Goal: Task Accomplishment & Management: Manage account settings

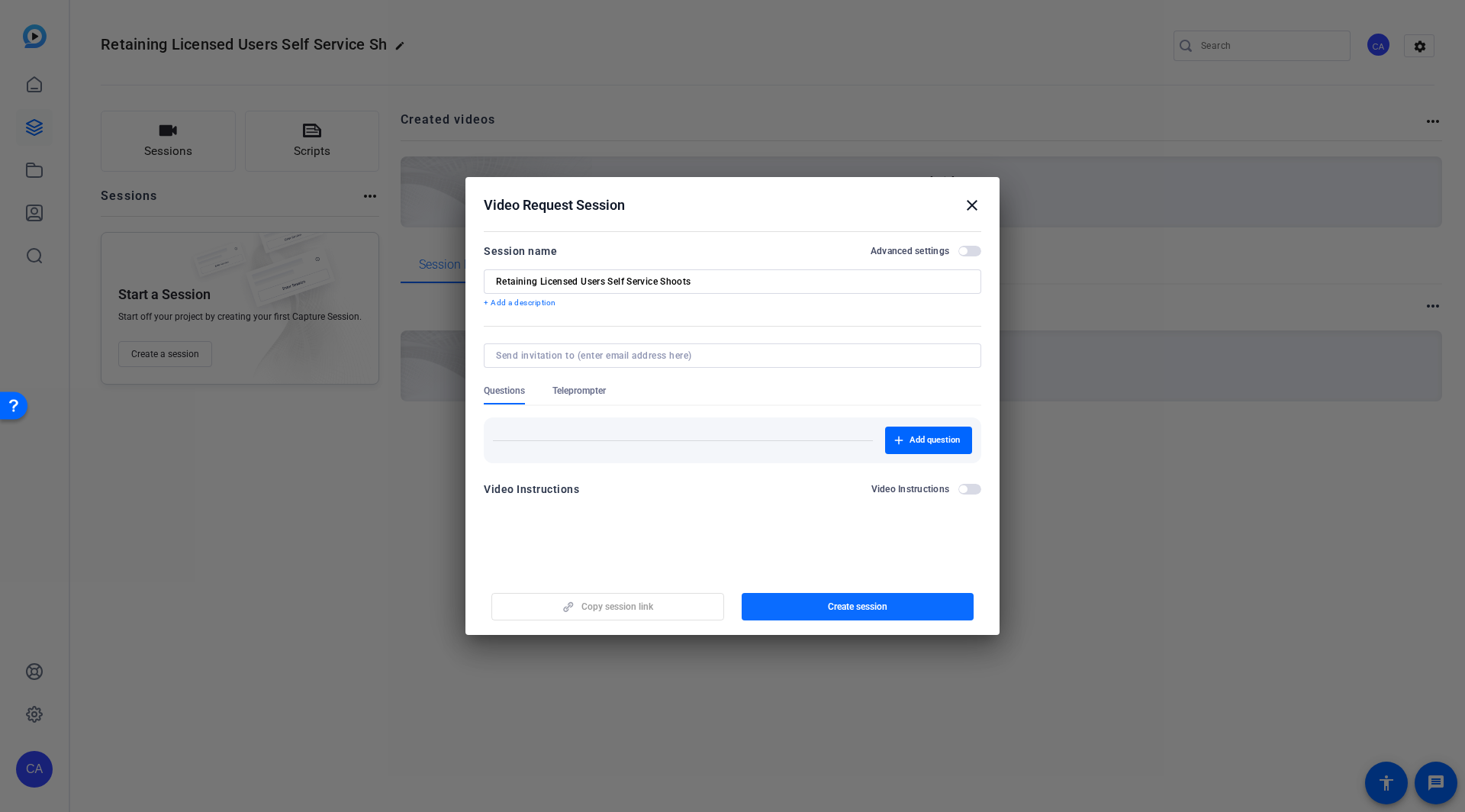
click at [844, 608] on span "Create session" at bounding box center [858, 606] width 60 height 12
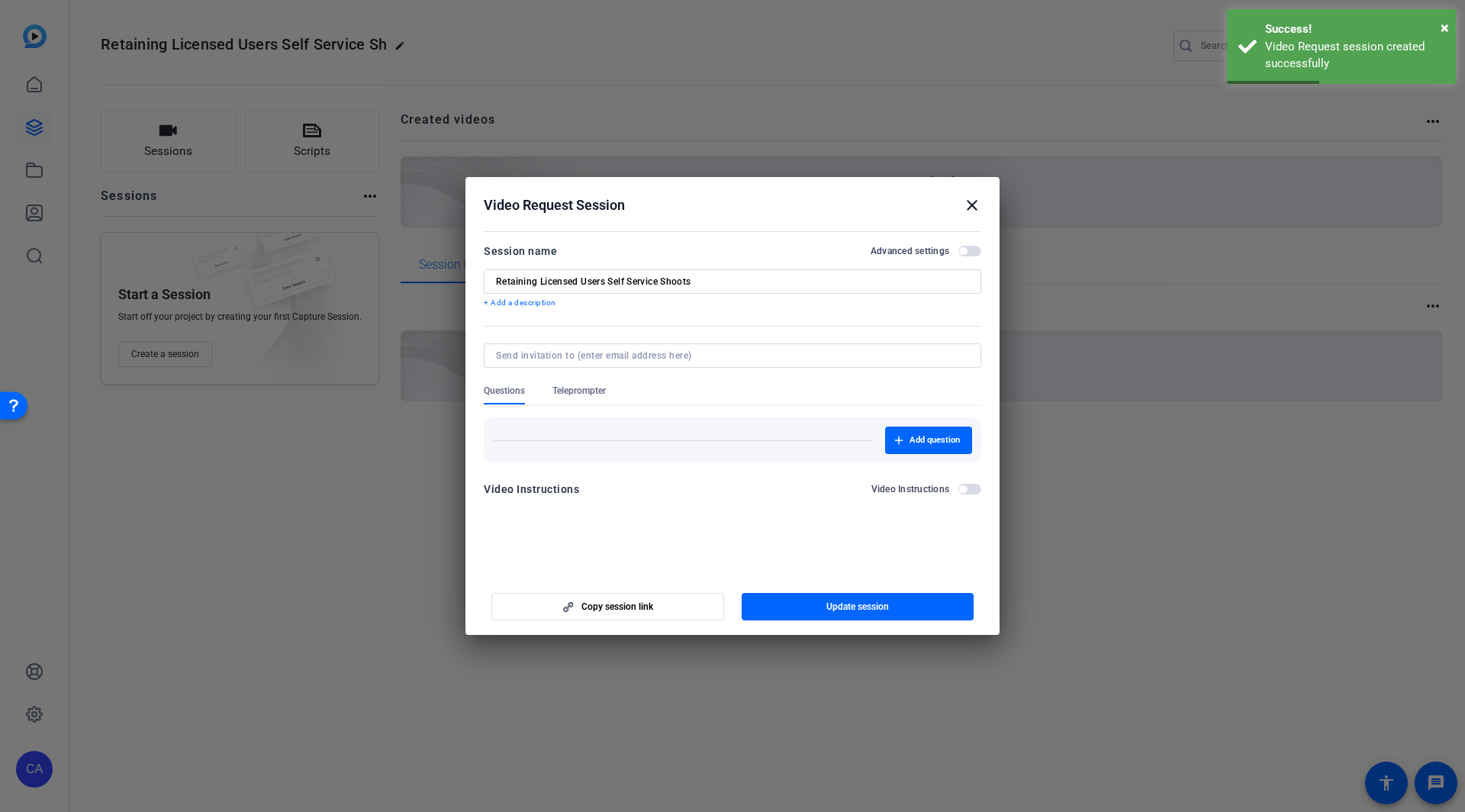
click at [297, 493] on div at bounding box center [732, 406] width 1465 height 812
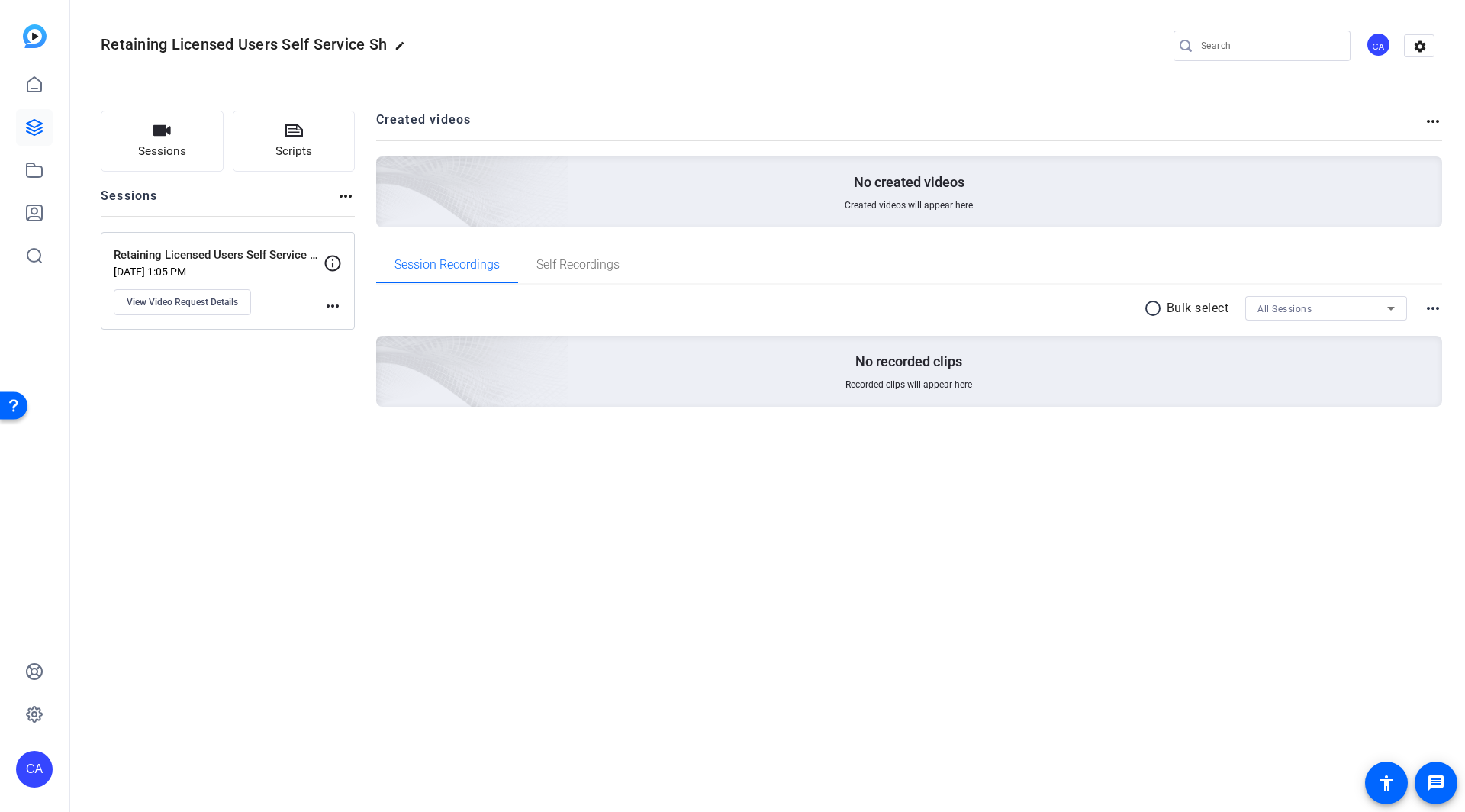
click at [332, 303] on mat-icon "more_horiz" at bounding box center [332, 306] width 18 height 18
click at [332, 258] on div at bounding box center [732, 406] width 1465 height 812
click at [332, 258] on icon at bounding box center [332, 263] width 16 height 16
click at [332, 262] on icon at bounding box center [332, 263] width 16 height 16
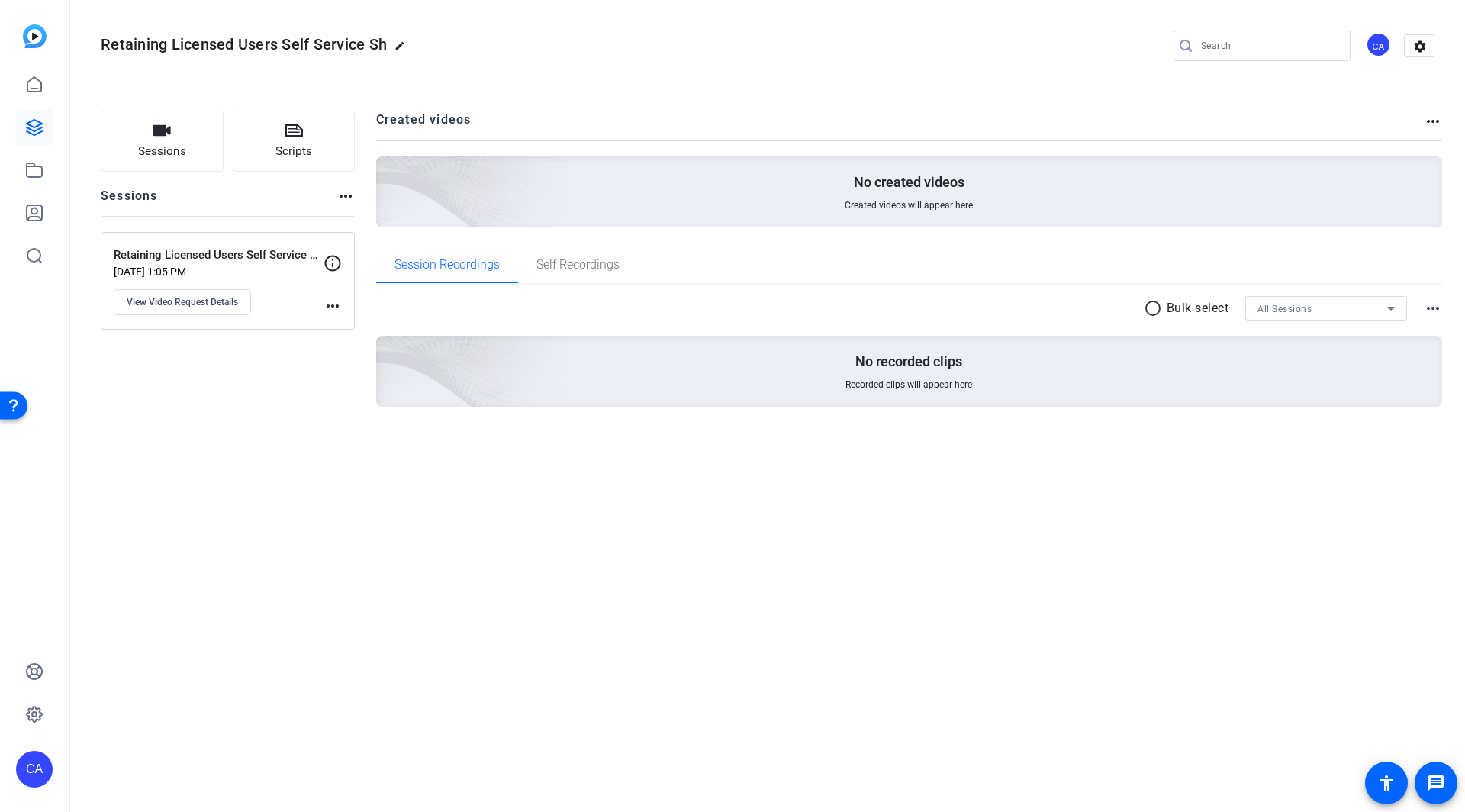
click at [332, 262] on icon at bounding box center [332, 263] width 16 height 16
click at [185, 266] on p "[DATE] 1:05 PM" at bounding box center [219, 271] width 209 height 12
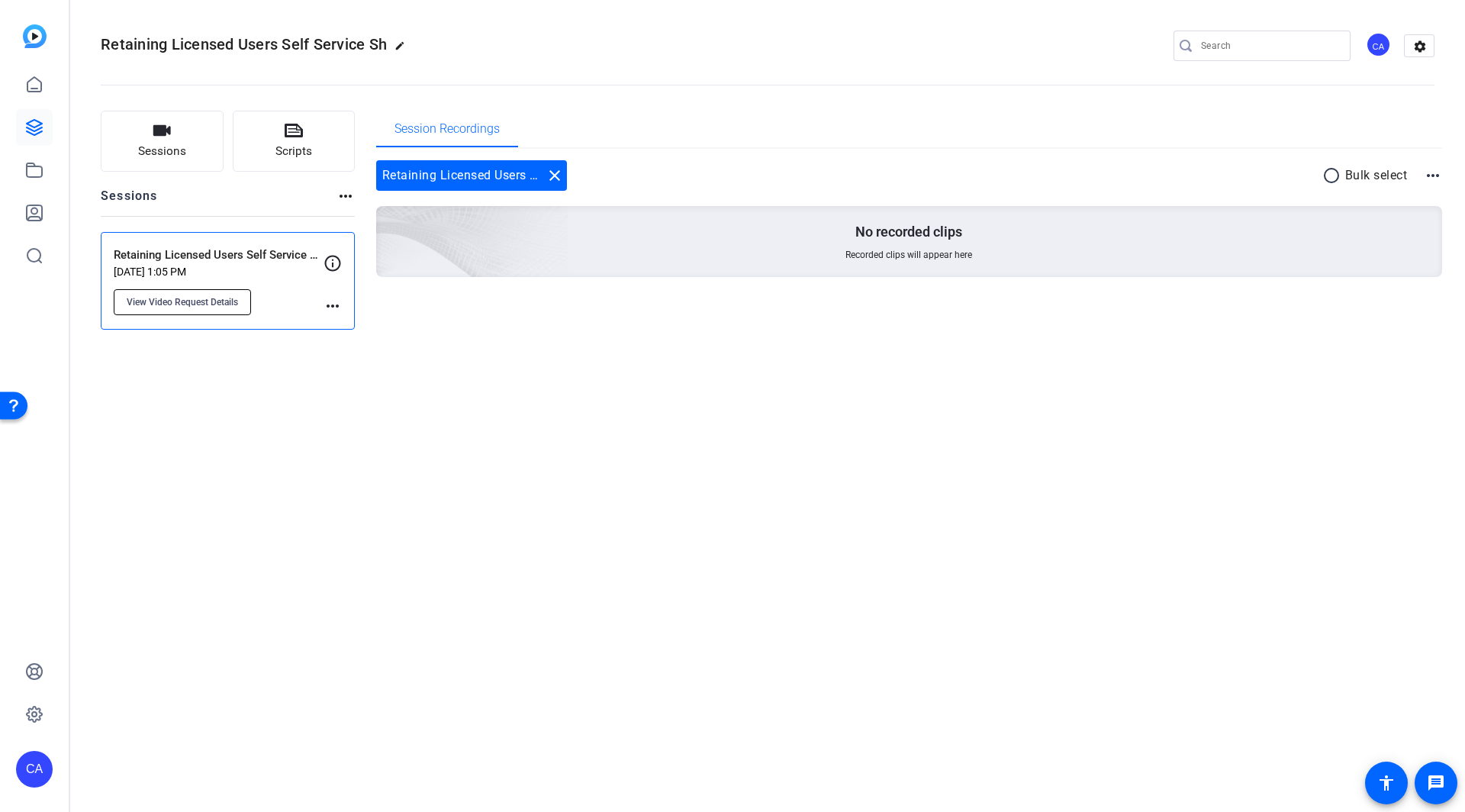
click at [210, 296] on span "View Video Request Details" at bounding box center [182, 301] width 111 height 12
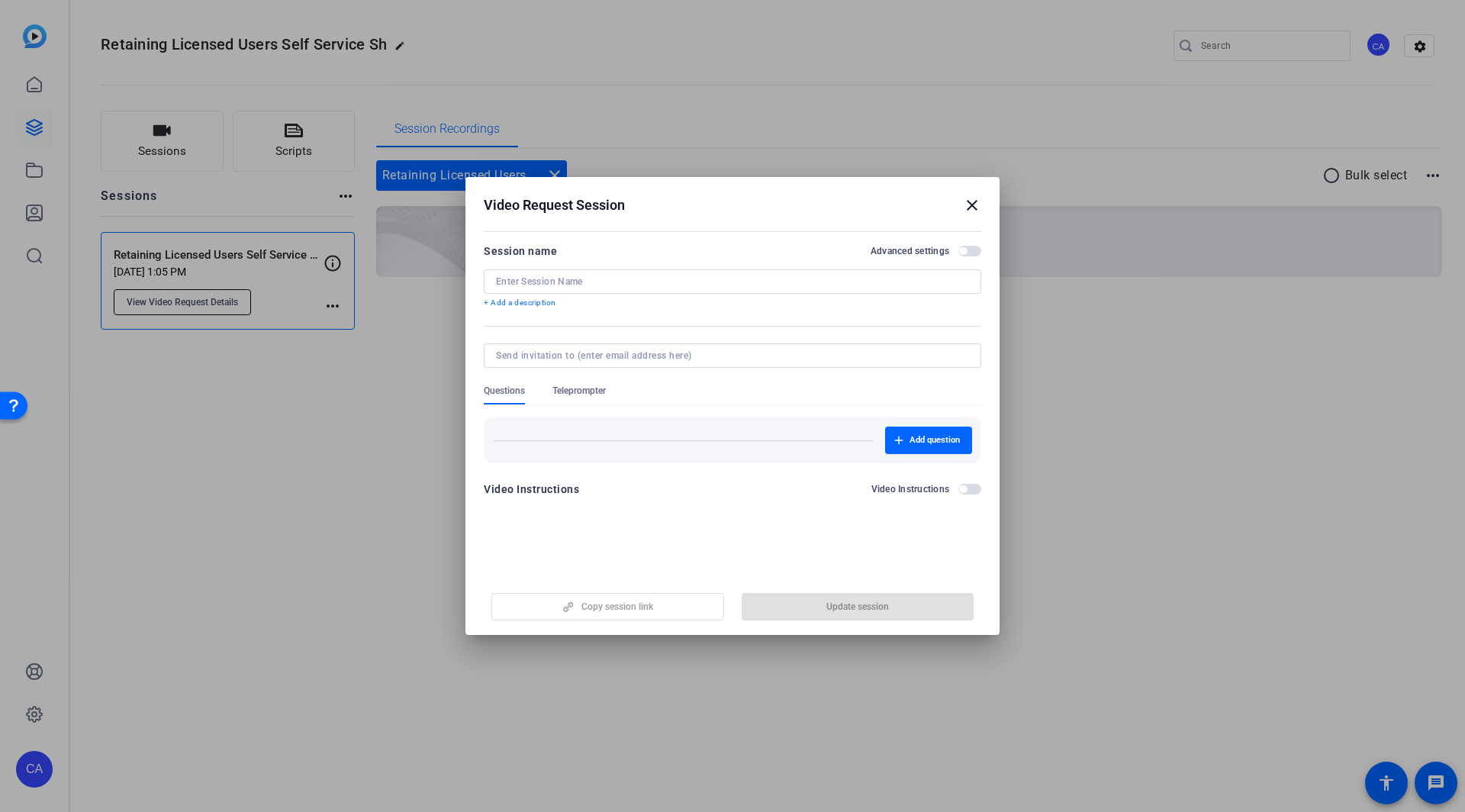
type input "Retaining Licensed Users Self Service Shoots"
click at [965, 499] on div "Video Instructions Video Instructions" at bounding box center [733, 494] width 498 height 28
click at [968, 491] on span "button" at bounding box center [970, 490] width 23 height 11
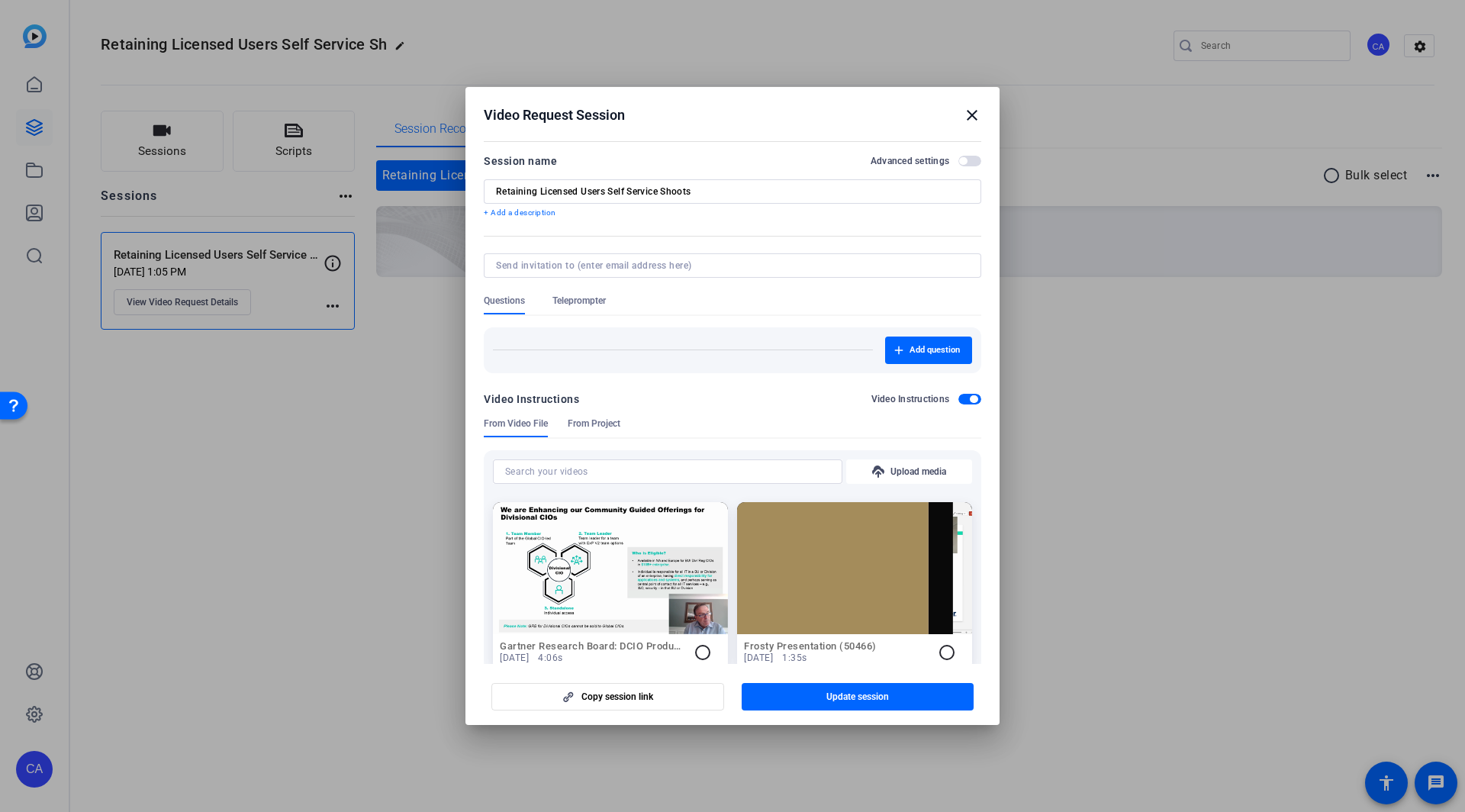
click at [499, 211] on p "+ Add a description" at bounding box center [733, 212] width 498 height 12
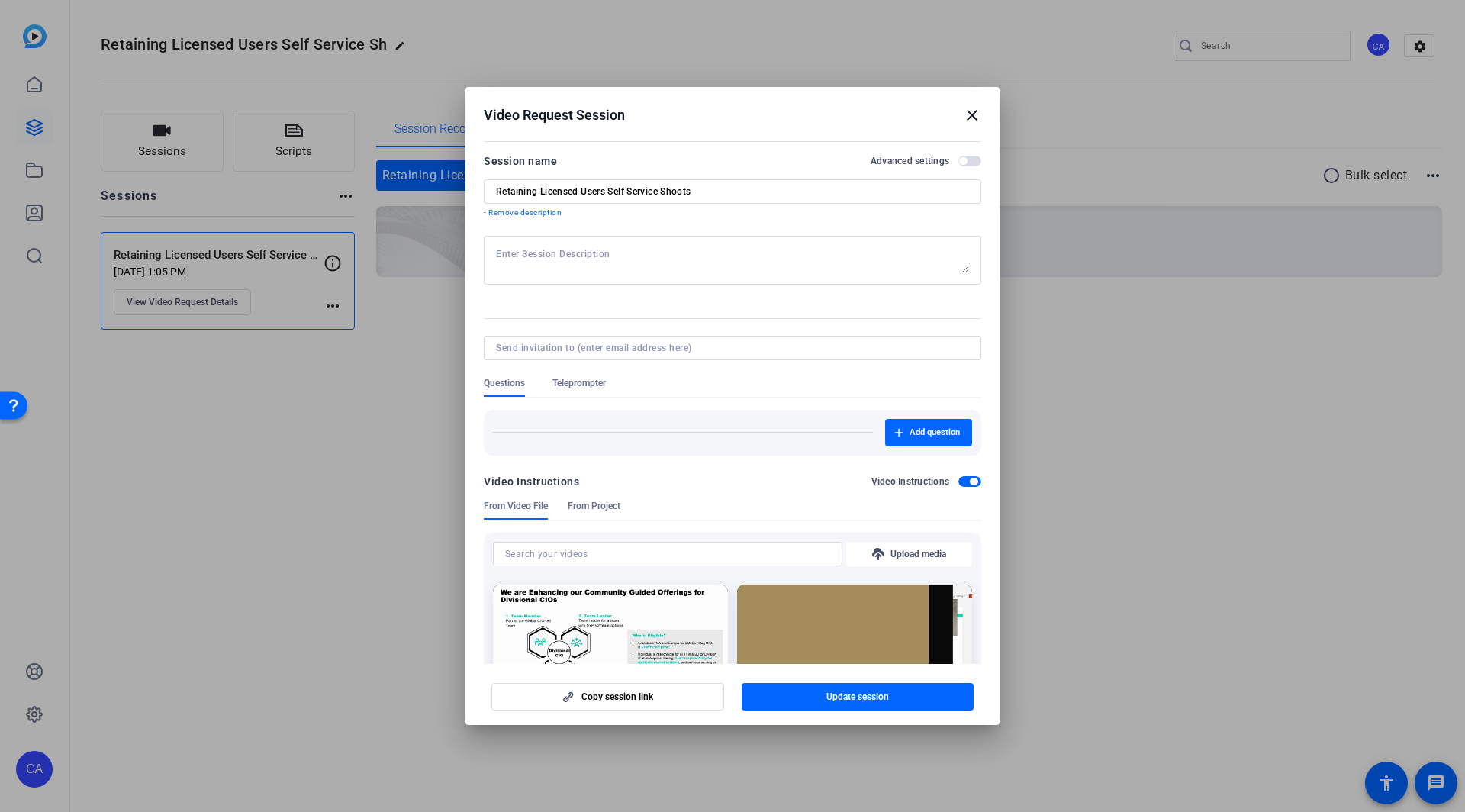
click at [569, 260] on textarea at bounding box center [732, 260] width 473 height 25
paste textarea "Click on the custom URL provided to enter the session. Enter your name on the h…"
type textarea "Click on the custom URL provided to enter the session. Enter your name on the h…"
click at [972, 482] on span "button" at bounding box center [974, 481] width 7 height 7
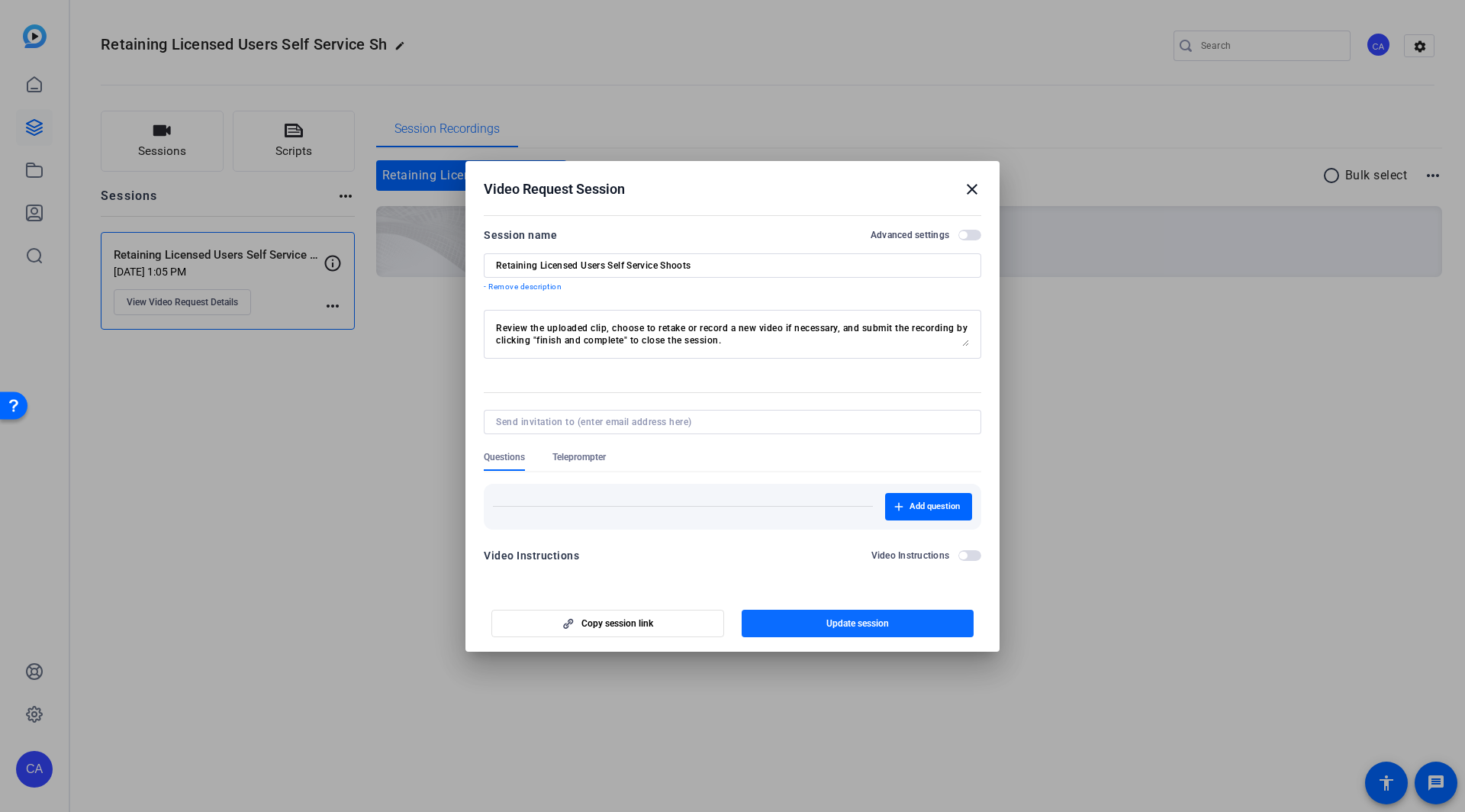
click at [815, 626] on span "button" at bounding box center [858, 624] width 232 height 37
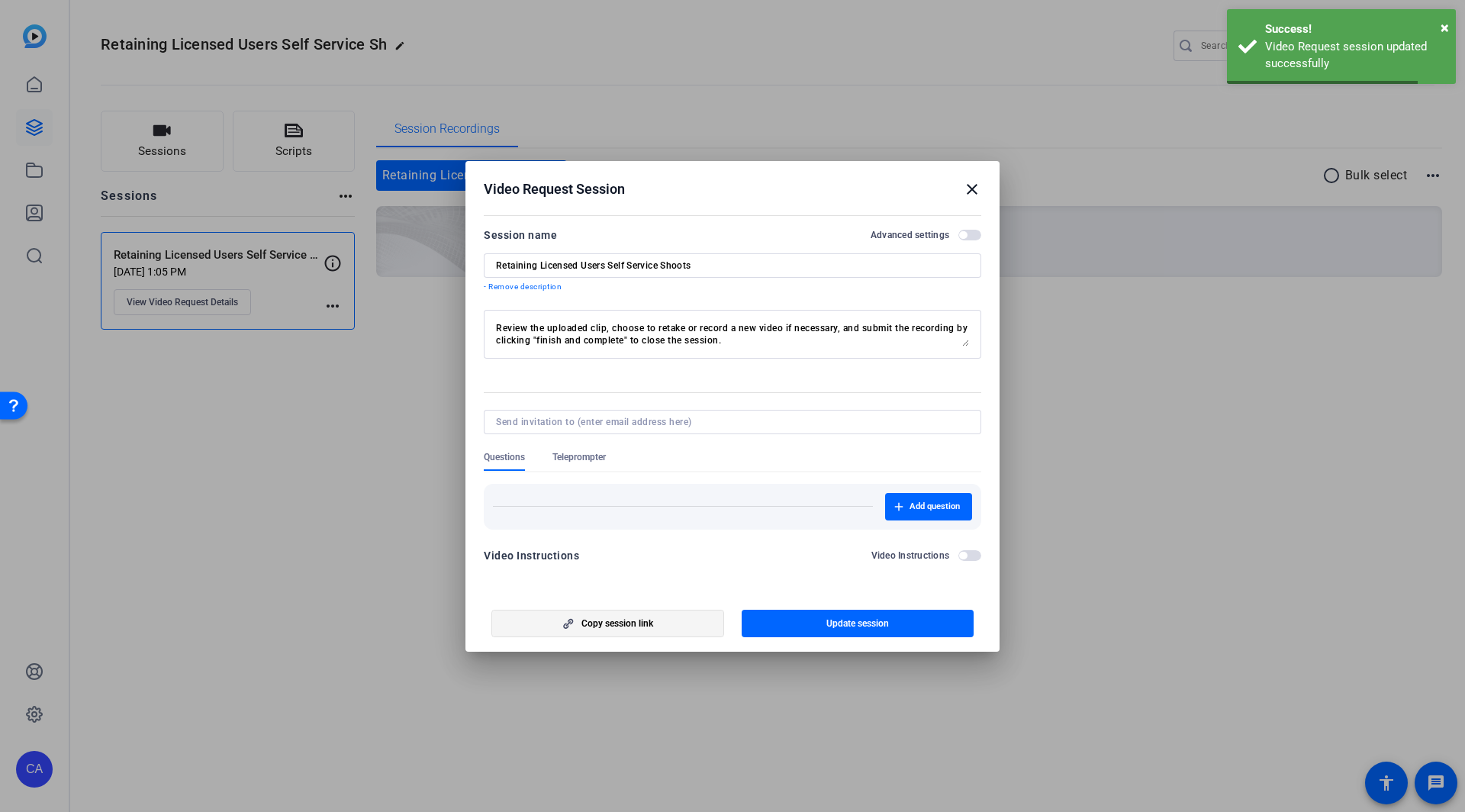
click at [660, 626] on span "button" at bounding box center [608, 624] width 231 height 37
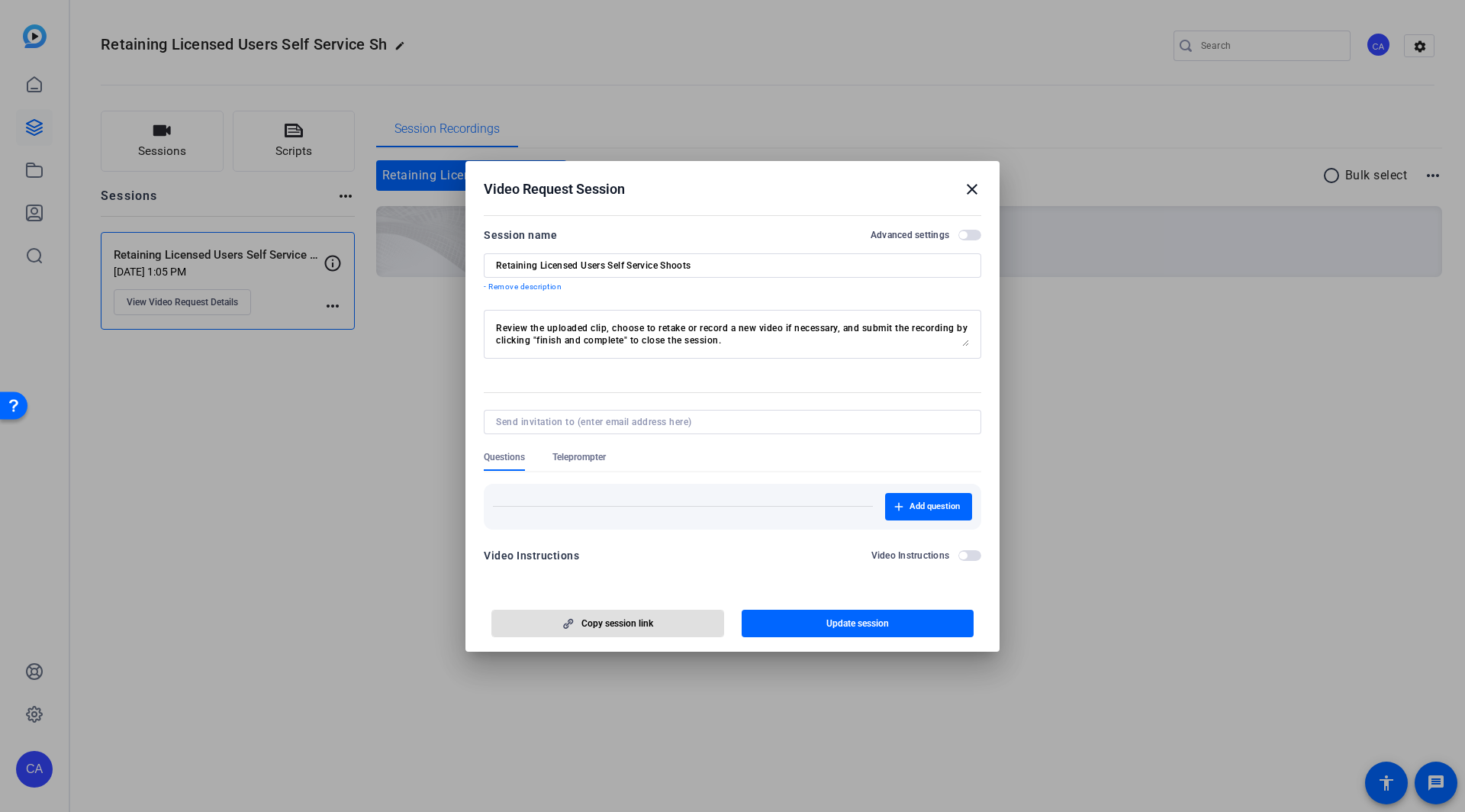
click at [975, 188] on mat-icon "close" at bounding box center [973, 189] width 18 height 18
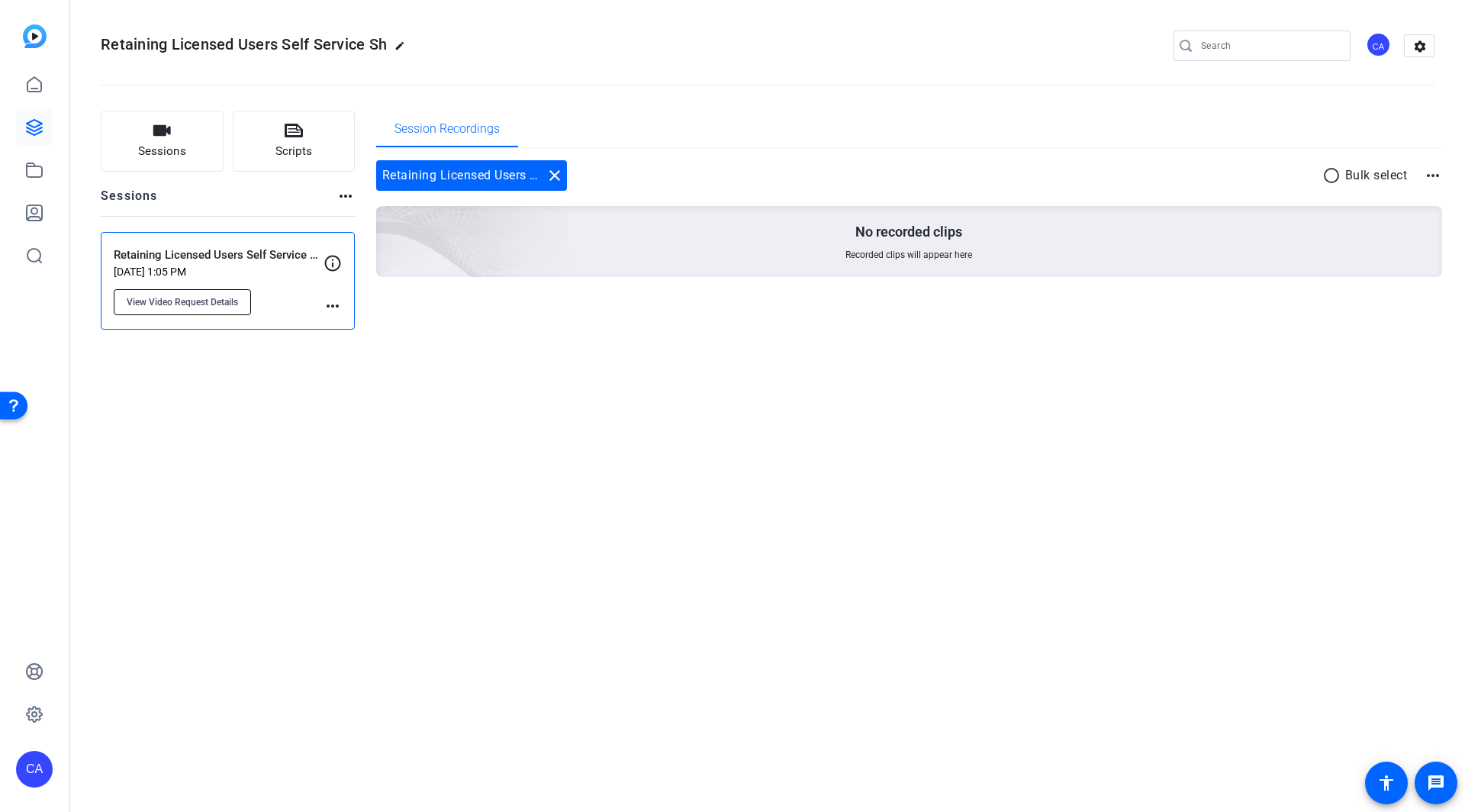
click at [193, 300] on span "View Video Request Details" at bounding box center [182, 301] width 111 height 12
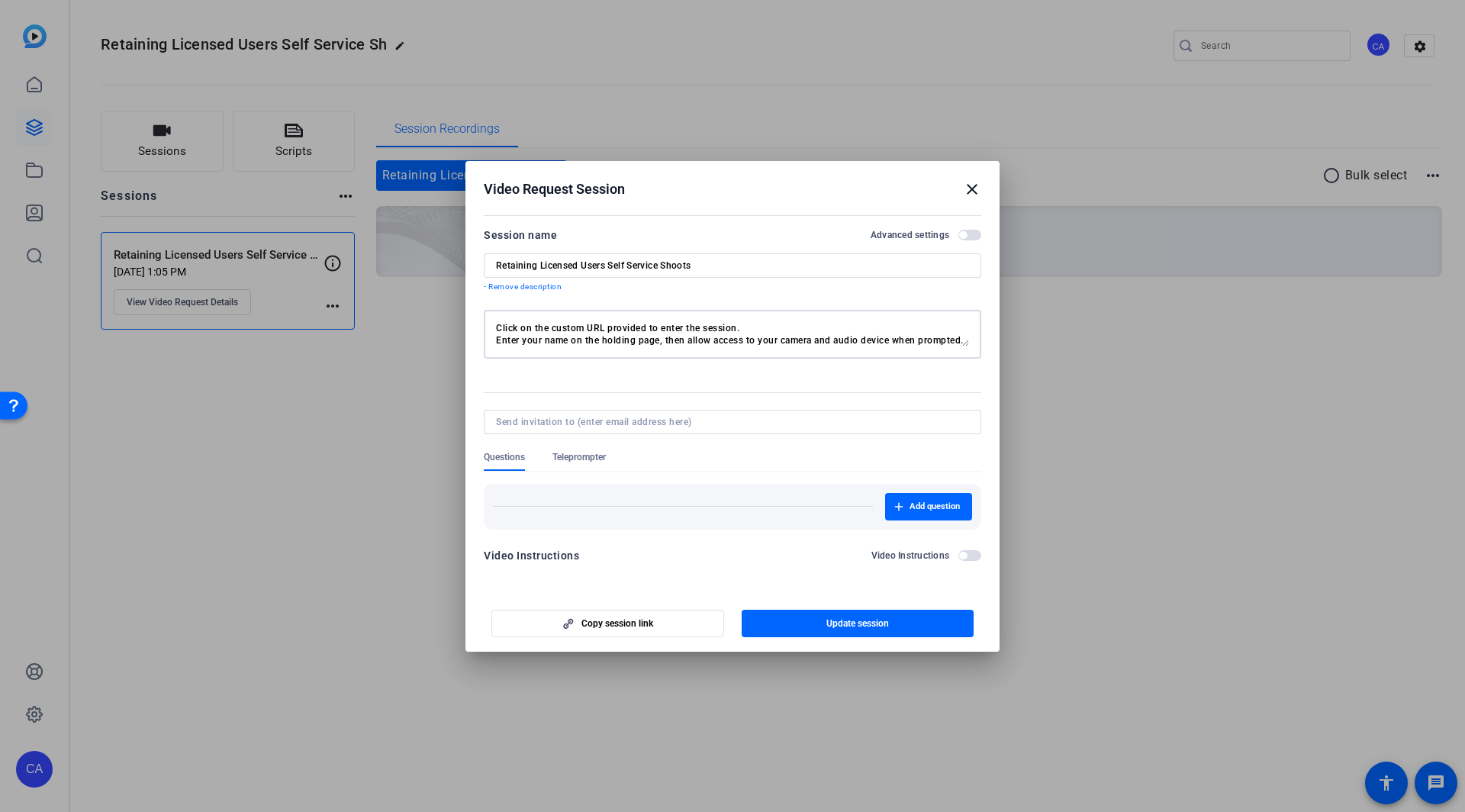
click at [738, 345] on textarea "Click on the custom URL provided to enter the session. Enter your name on the h…" at bounding box center [732, 334] width 473 height 25
click at [974, 186] on mat-icon "close" at bounding box center [973, 189] width 18 height 18
